Goal: Transaction & Acquisition: Purchase product/service

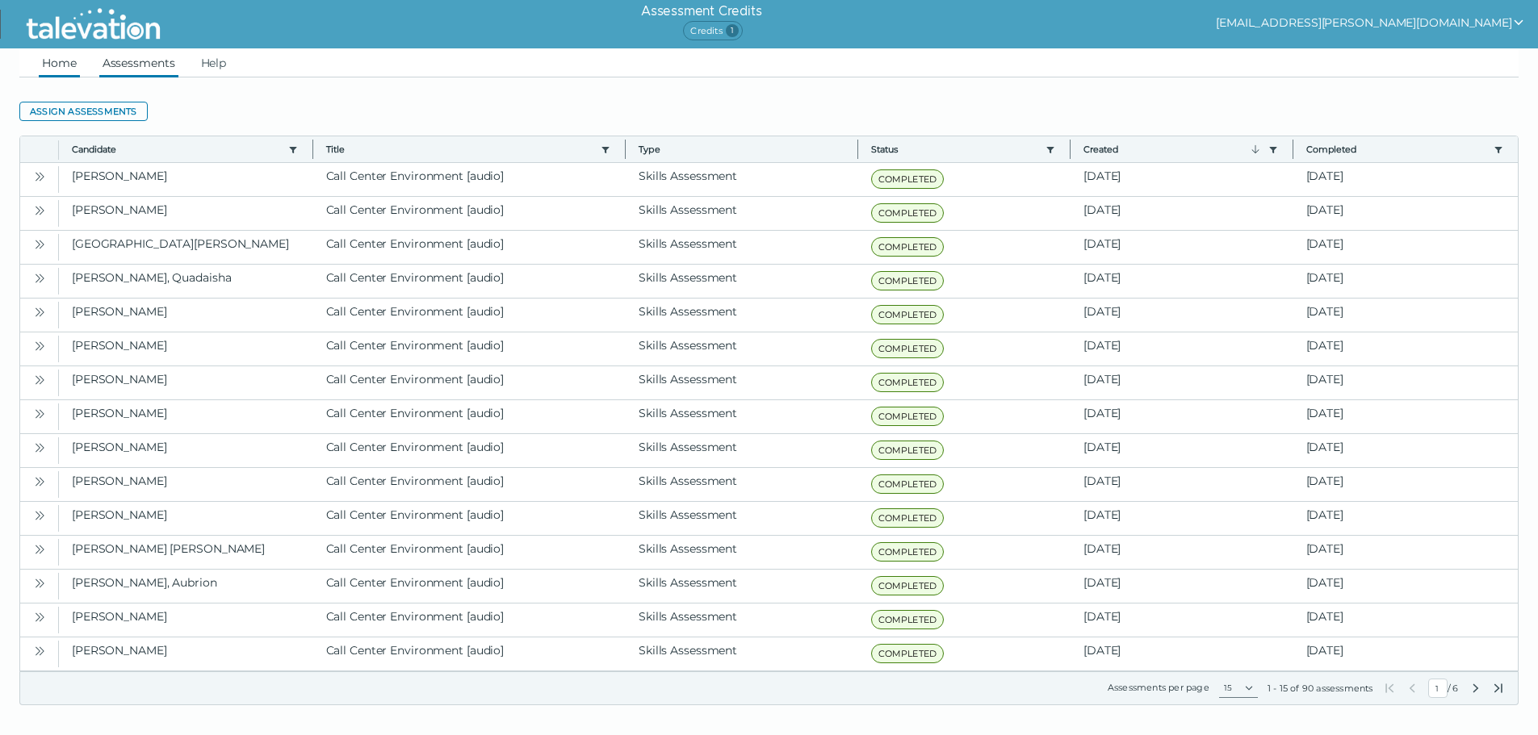
click at [49, 69] on link "Home" at bounding box center [59, 62] width 41 height 29
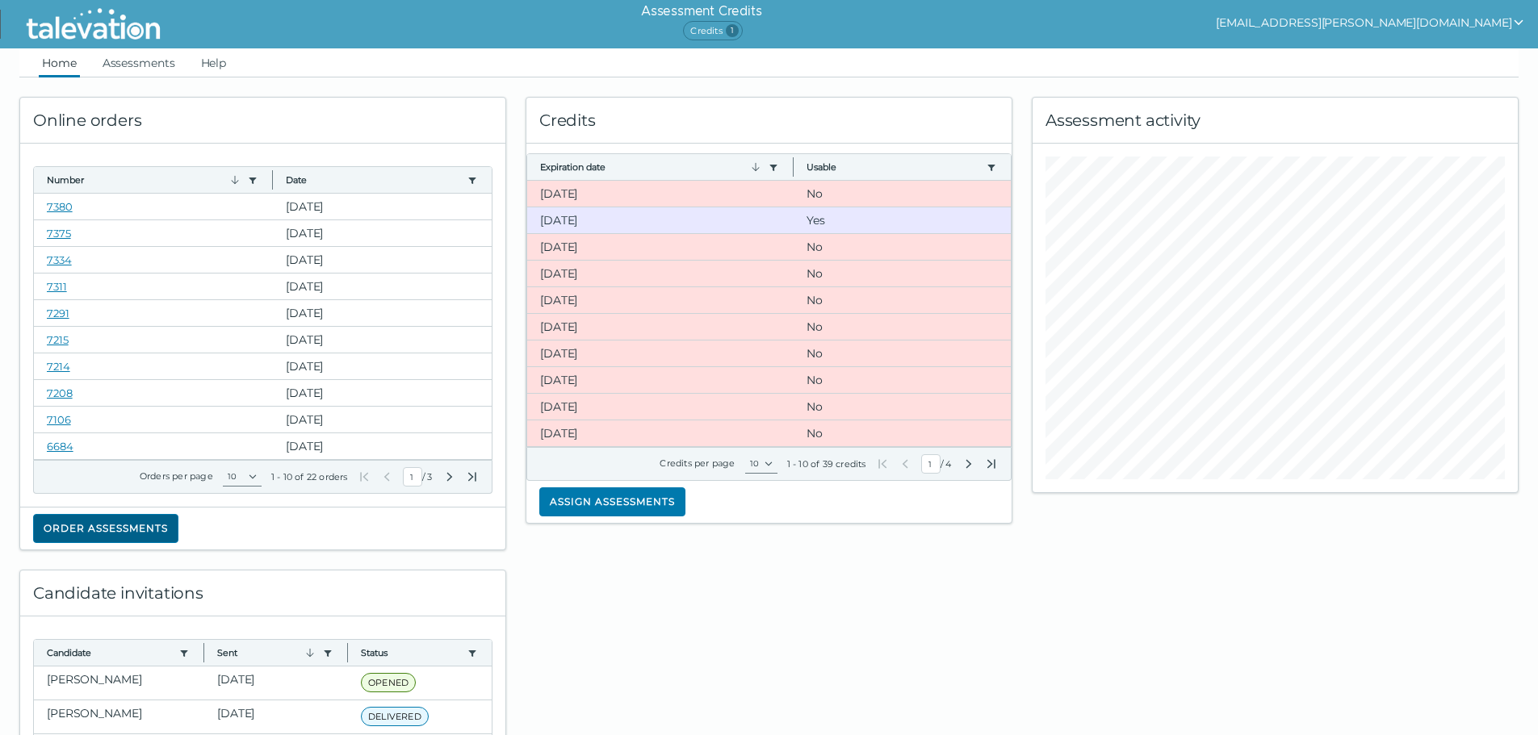
click at [124, 521] on button "Order assessments" at bounding box center [105, 528] width 145 height 29
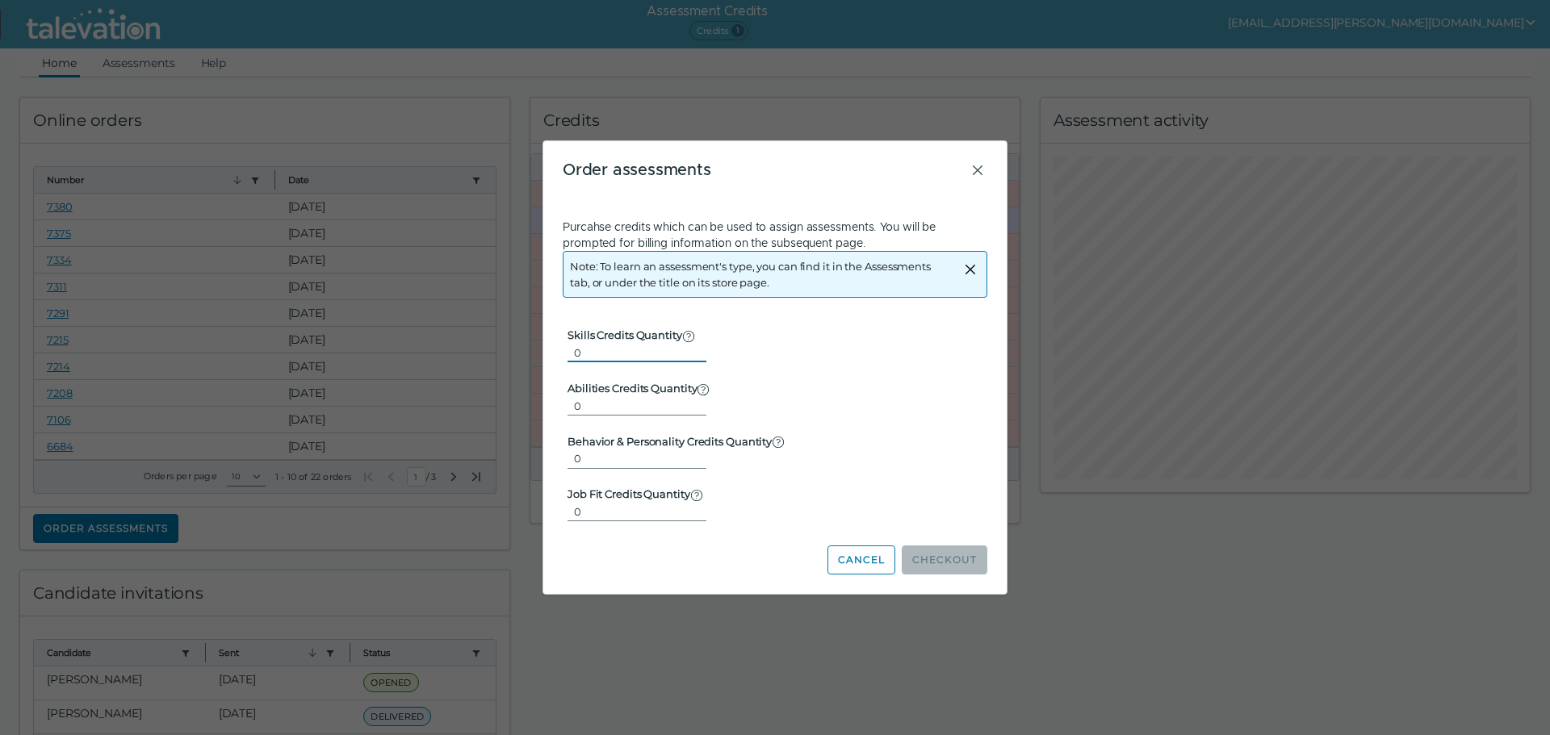
click at [606, 352] on input "0" at bounding box center [636, 352] width 139 height 19
click at [687, 346] on input "1" at bounding box center [636, 352] width 139 height 19
type input "2"
click at [687, 346] on input "2" at bounding box center [636, 352] width 139 height 19
click at [961, 561] on button "Checkout" at bounding box center [945, 560] width 86 height 29
